Goal: Information Seeking & Learning: Learn about a topic

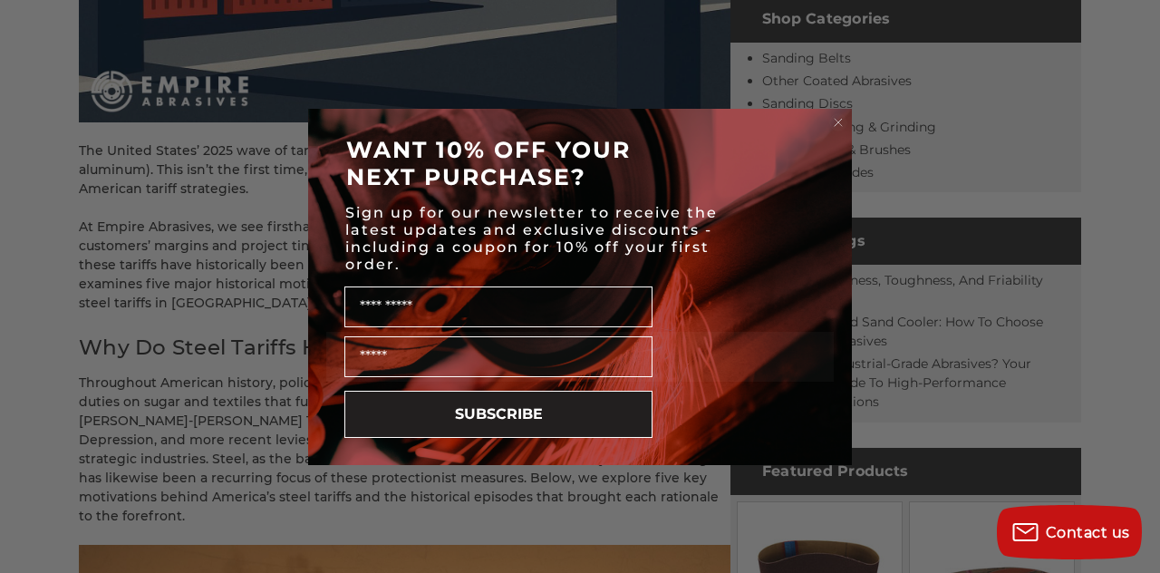
click at [836, 119] on circle "Close dialog" at bounding box center [838, 121] width 17 height 17
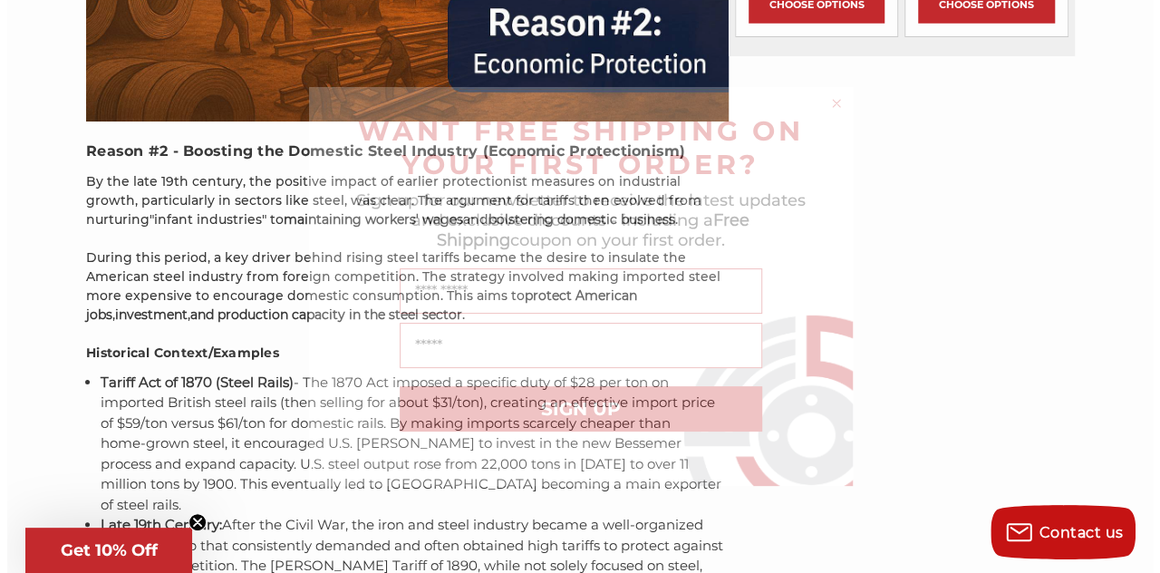
scroll to position [2623, 0]
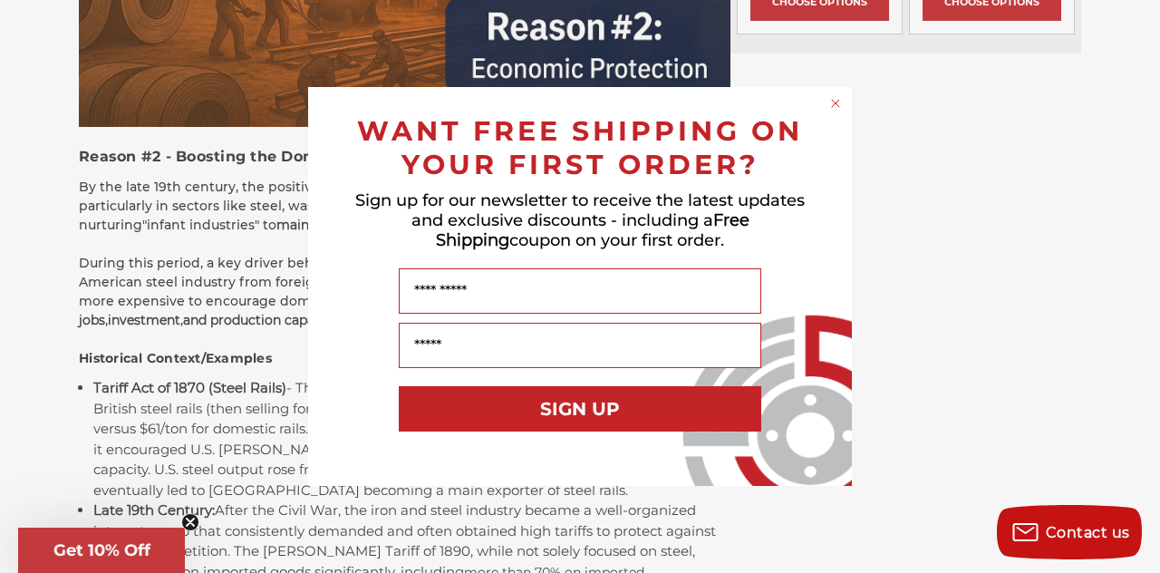
click at [833, 102] on icon "Close dialog" at bounding box center [835, 103] width 7 height 7
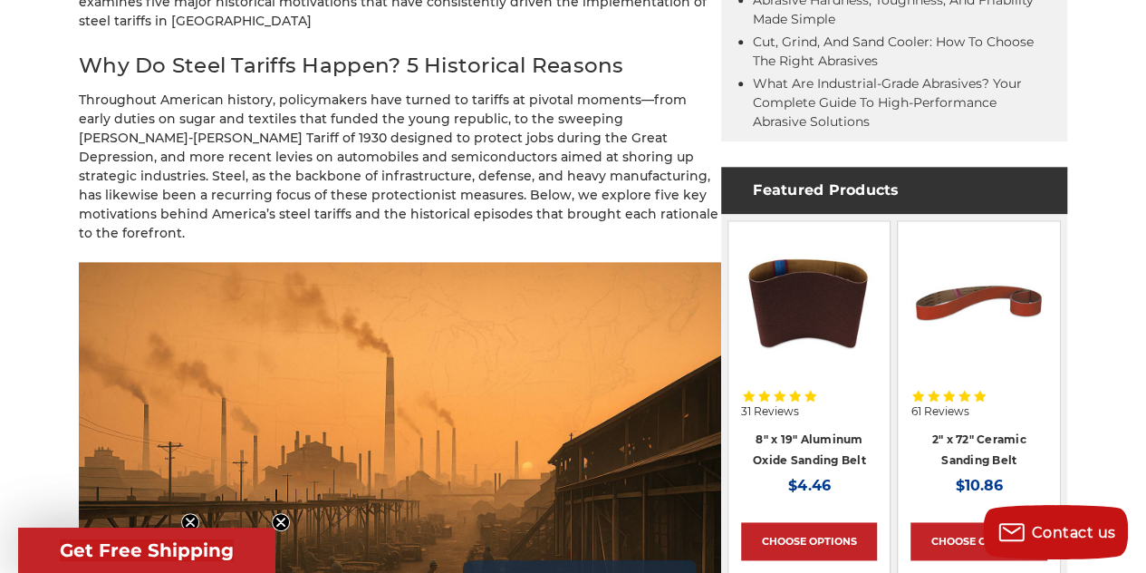
scroll to position [966, 0]
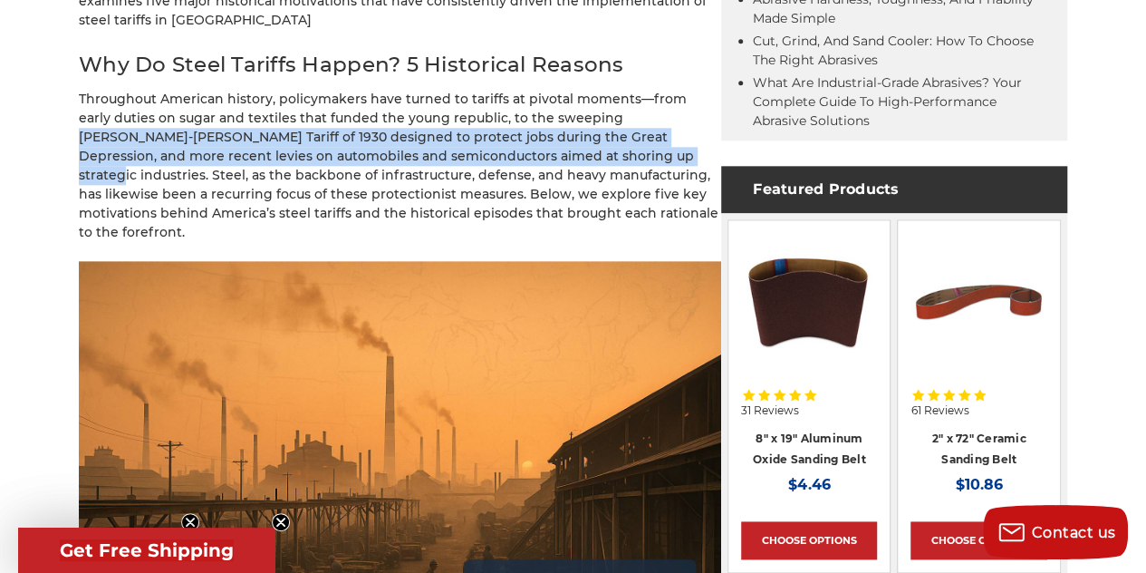
drag, startPoint x: 577, startPoint y: 117, endPoint x: 563, endPoint y: 164, distance: 49.3
click at [563, 164] on p "Throughout American history, policymakers have turned to tariffs at pivotal mom…" at bounding box center [400, 166] width 642 height 152
copy p "[PERSON_NAME]‑[PERSON_NAME] Tariff of 1930 designed to protect jobs during the …"
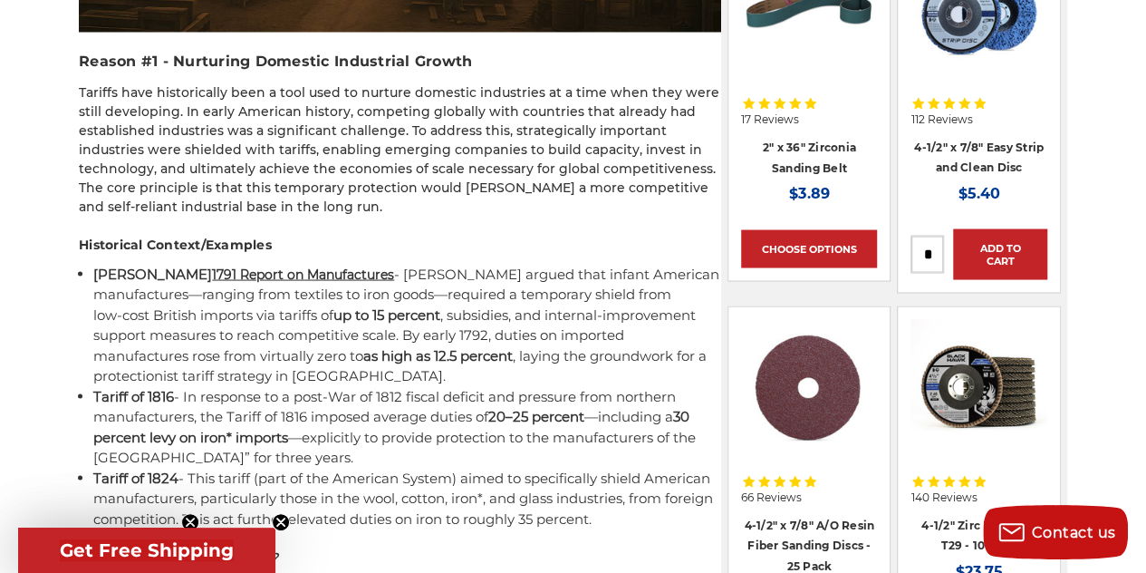
scroll to position [1627, 0]
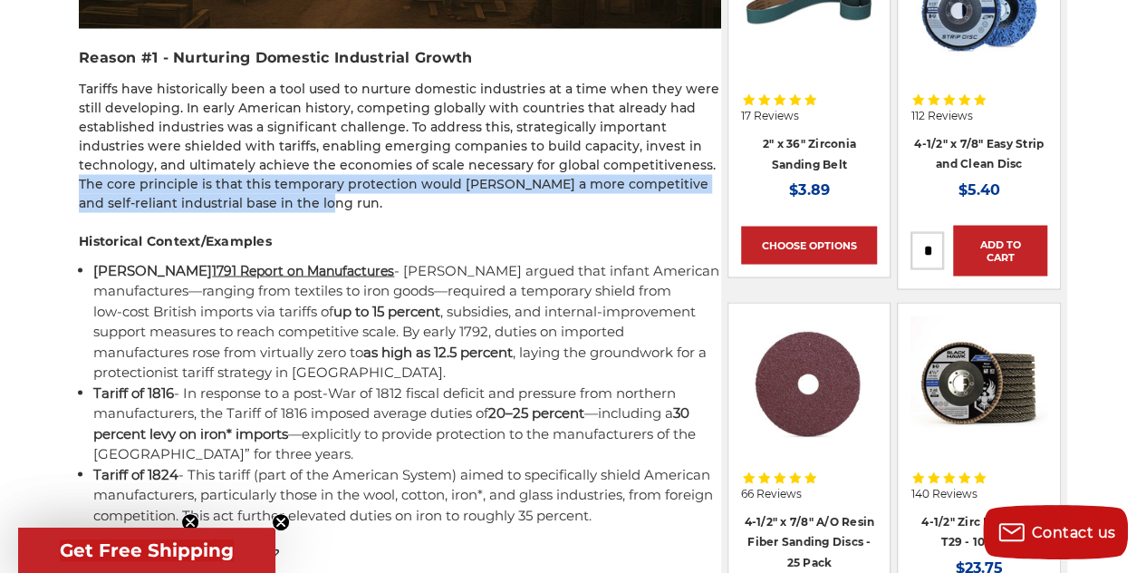
drag, startPoint x: 80, startPoint y: 159, endPoint x: 328, endPoint y: 182, distance: 249.3
click at [328, 182] on p "Tariffs have historically been a tool used to nurture domestic industries at a …" at bounding box center [400, 145] width 642 height 133
copy p "The core principle is that this temporary protection would [PERSON_NAME] a more…"
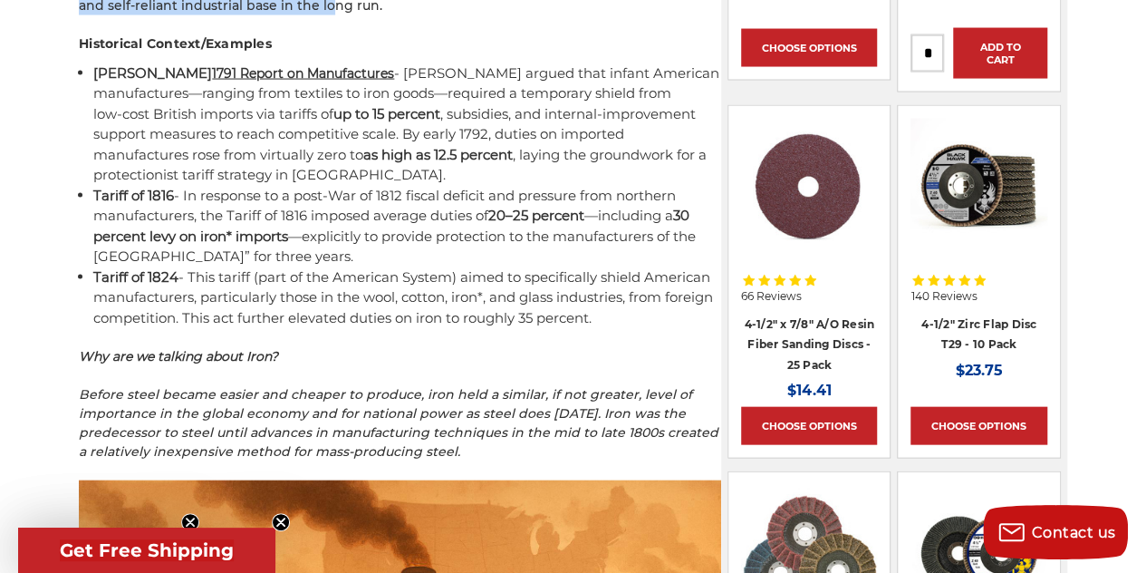
scroll to position [1816, 0]
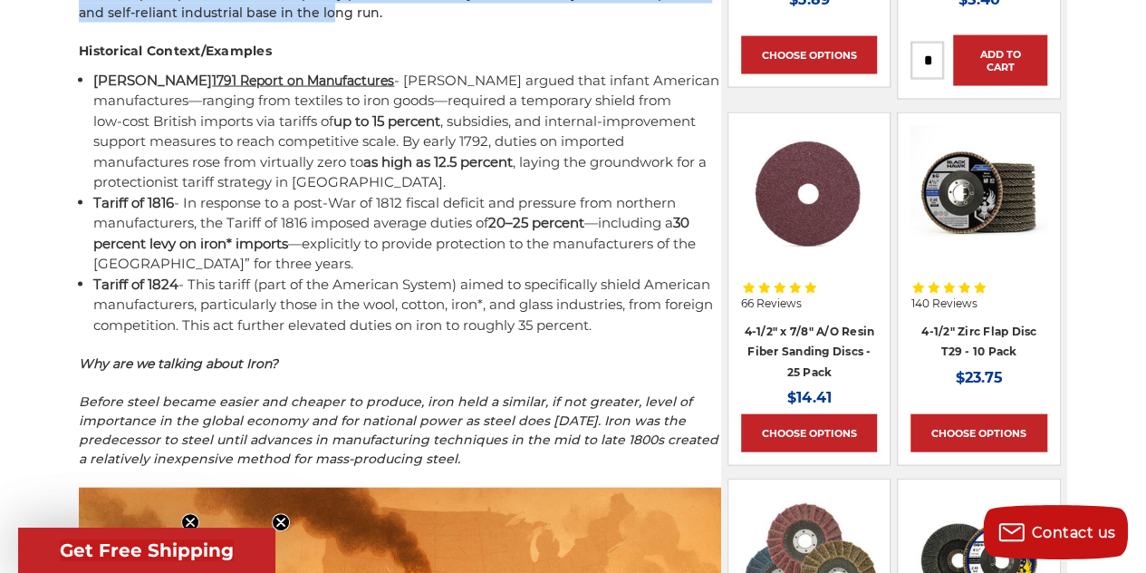
drag, startPoint x: 458, startPoint y: 263, endPoint x: 658, endPoint y: 310, distance: 204.8
click at [658, 310] on li "Tariff of 1824 - This tariff (part of the American System) aimed to specificall…" at bounding box center [407, 306] width 628 height 62
copy li "aimed to specifically shield American manufacturers, particularly those in the …"
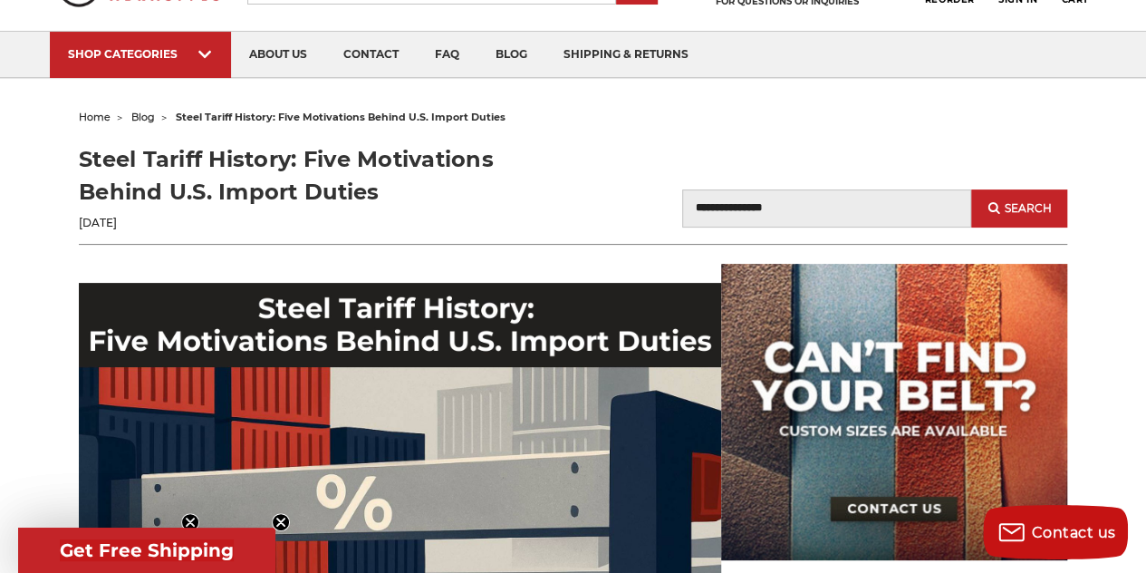
scroll to position [0, 0]
